Goal: Obtain resource: Obtain resource

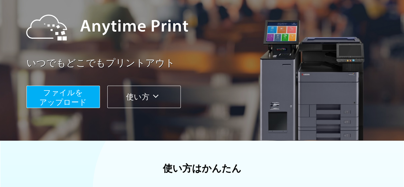
scroll to position [128, 0]
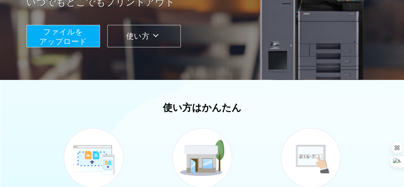
click at [44, 38] on span "ファイルを ​​アップロード" at bounding box center [63, 36] width 48 height 18
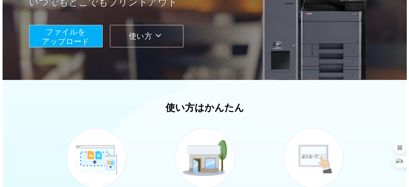
scroll to position [72, 0]
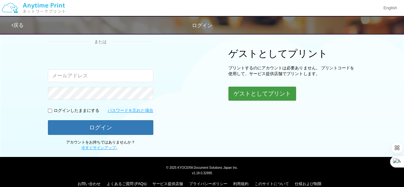
click at [240, 90] on button "ゲストとしてプリント" at bounding box center [262, 93] width 68 height 14
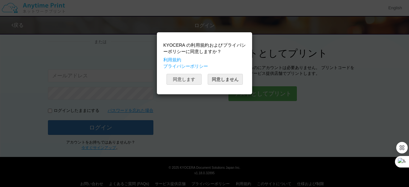
click at [181, 79] on button "同意します" at bounding box center [183, 79] width 35 height 11
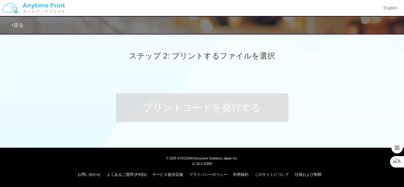
scroll to position [298, 0]
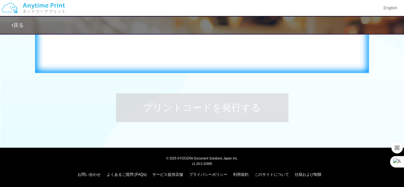
click at [185, 69] on div "ここにファイルをドラッグアンドドロップするか 参照 します アップロード: 1 個の JPG ファイル、または 1 個の PDF ファイル (上限 50 ペー…" at bounding box center [202, 8] width 334 height 129
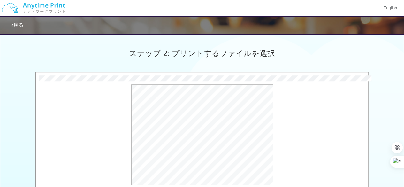
scroll to position [267, 0]
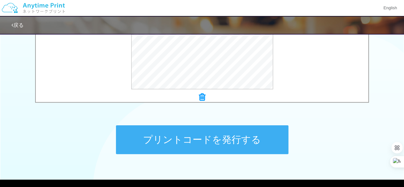
click at [222, 140] on button "プリントコードを発行する" at bounding box center [202, 139] width 172 height 29
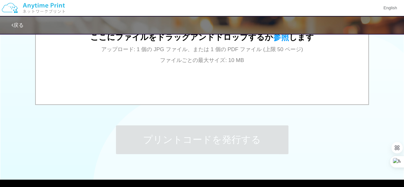
scroll to position [0, 0]
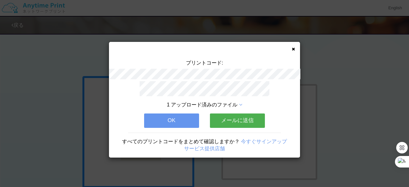
click at [232, 119] on button "メールに送信" at bounding box center [237, 120] width 55 height 14
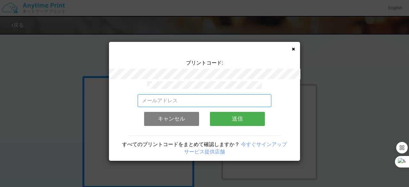
click at [198, 101] on input "email" at bounding box center [205, 100] width 134 height 13
type input "[EMAIL_ADDRESS][DOMAIN_NAME]"
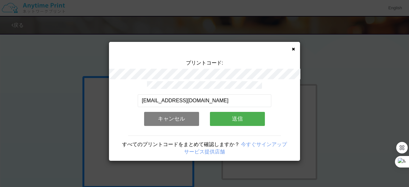
click at [228, 115] on button "送信" at bounding box center [237, 119] width 55 height 14
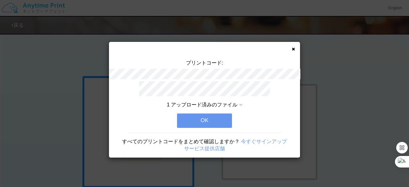
click at [216, 116] on button "OK" at bounding box center [204, 120] width 55 height 14
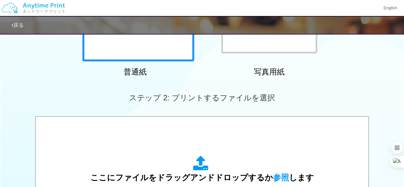
scroll to position [128, 0]
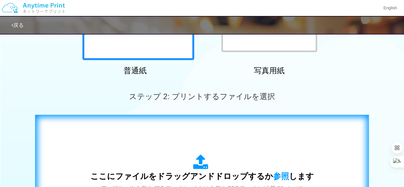
click at [221, 146] on div "ここにファイルをドラッグアンドドロップするか 参照 します アップロード: 1 個の JPG ファイル、または 1 個の PDF ファイル (上限 50 ペー…" at bounding box center [202, 179] width 320 height 116
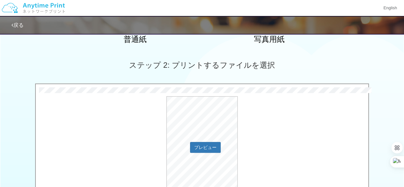
scroll to position [192, 0]
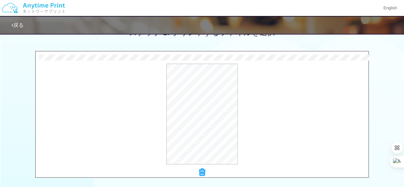
click at [199, 171] on icon at bounding box center [202, 172] width 6 height 8
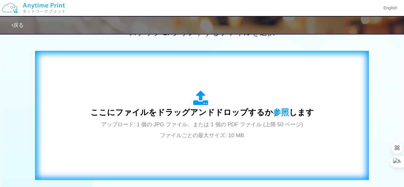
click at [209, 91] on icon at bounding box center [202, 98] width 18 height 16
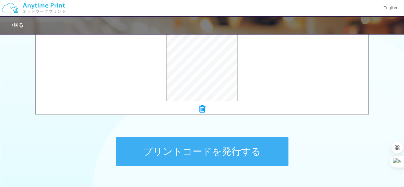
scroll to position [255, 0]
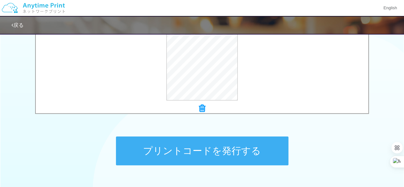
click at [196, 150] on button "プリントコードを発行する" at bounding box center [202, 150] width 172 height 29
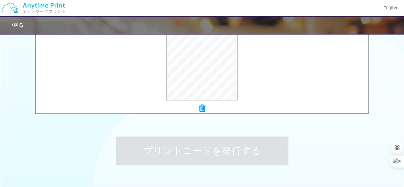
scroll to position [0, 0]
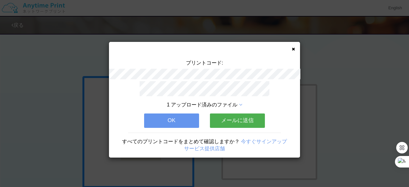
click at [227, 117] on button "メールに送信" at bounding box center [237, 120] width 55 height 14
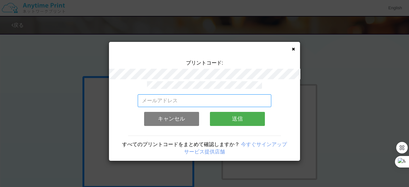
click at [193, 96] on input "email" at bounding box center [205, 100] width 134 height 13
type input "[EMAIL_ADDRESS][DOMAIN_NAME]"
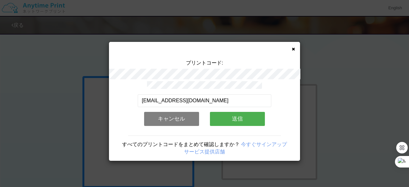
click at [240, 118] on button "送信" at bounding box center [237, 119] width 55 height 14
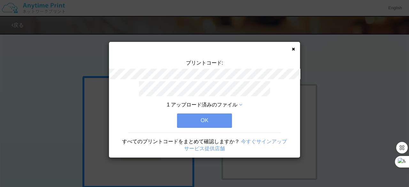
click at [214, 118] on button "OK" at bounding box center [204, 120] width 55 height 14
